Goal: Find specific page/section: Find specific page/section

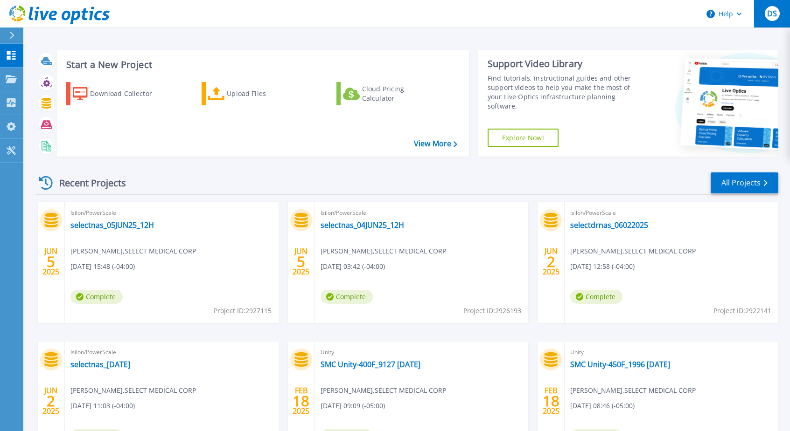
click at [774, 11] on span "DS" at bounding box center [772, 13] width 10 height 7
click at [523, 171] on div "Recent Projects All Projects JUN 5 2025 Isilon/PowerScale selectnas_05JUN25_12H…" at bounding box center [407, 326] width 742 height 325
drag, startPoint x: 156, startPoint y: 223, endPoint x: 69, endPoint y: 225, distance: 87.2
click at [69, 225] on div "Isilon/PowerScale selectnas_05JUN25_12H Darrell Stansbury , SELECT MEDICAL CORP…" at bounding box center [172, 262] width 214 height 121
copy link "selectnas_05JUN25_12H"
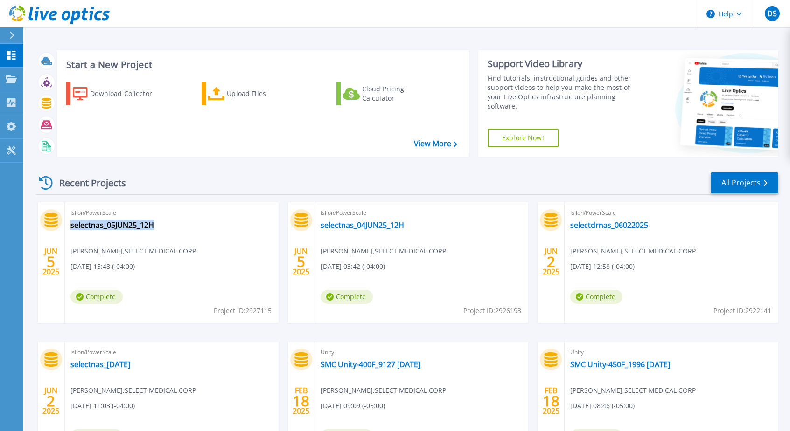
drag, startPoint x: 157, startPoint y: 228, endPoint x: 69, endPoint y: 229, distance: 88.6
click at [69, 229] on div "Isilon/PowerScale selectnas_05JUN25_12H Darrell Stansbury , SELECT MEDICAL CORP…" at bounding box center [172, 262] width 214 height 121
copy link "selectnas_05JUN25_12H"
click at [39, 105] on p "Collectors" at bounding box center [39, 103] width 31 height 24
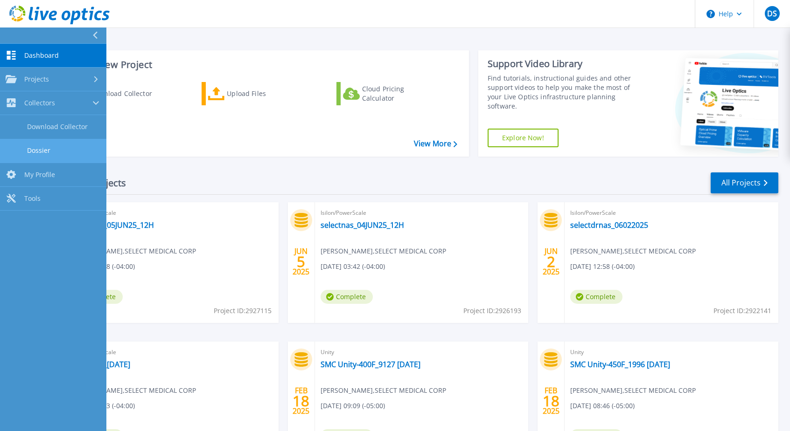
click at [41, 146] on link "Dossier" at bounding box center [53, 151] width 106 height 24
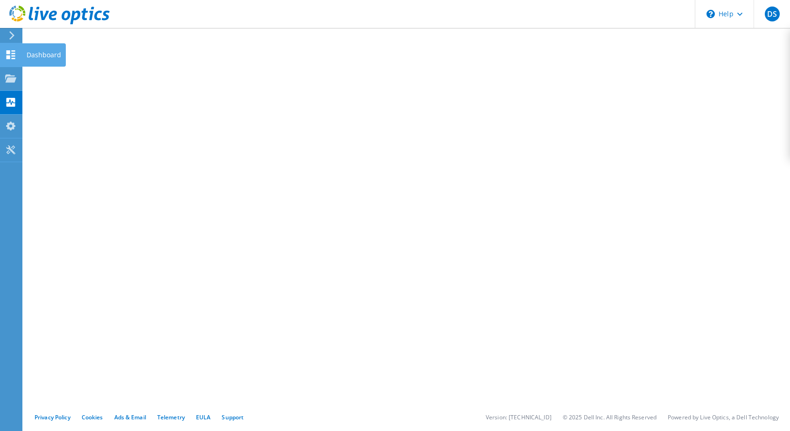
click at [10, 56] on icon at bounding box center [10, 54] width 11 height 9
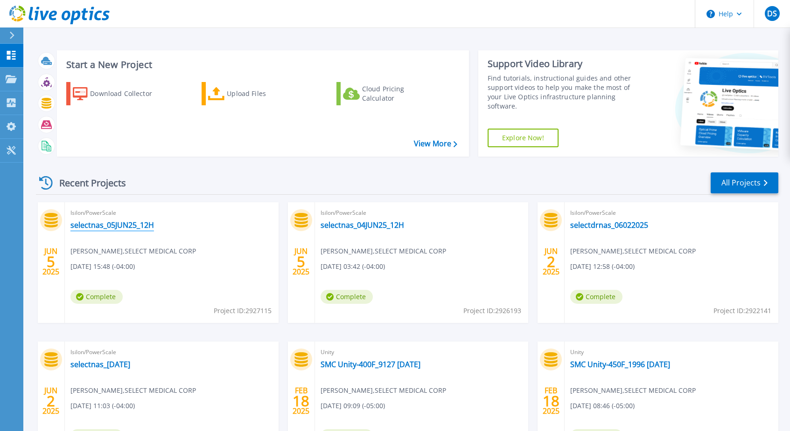
click at [106, 224] on link "selectnas_05JUN25_12H" at bounding box center [111, 225] width 83 height 9
